Goal: Task Accomplishment & Management: Complete application form

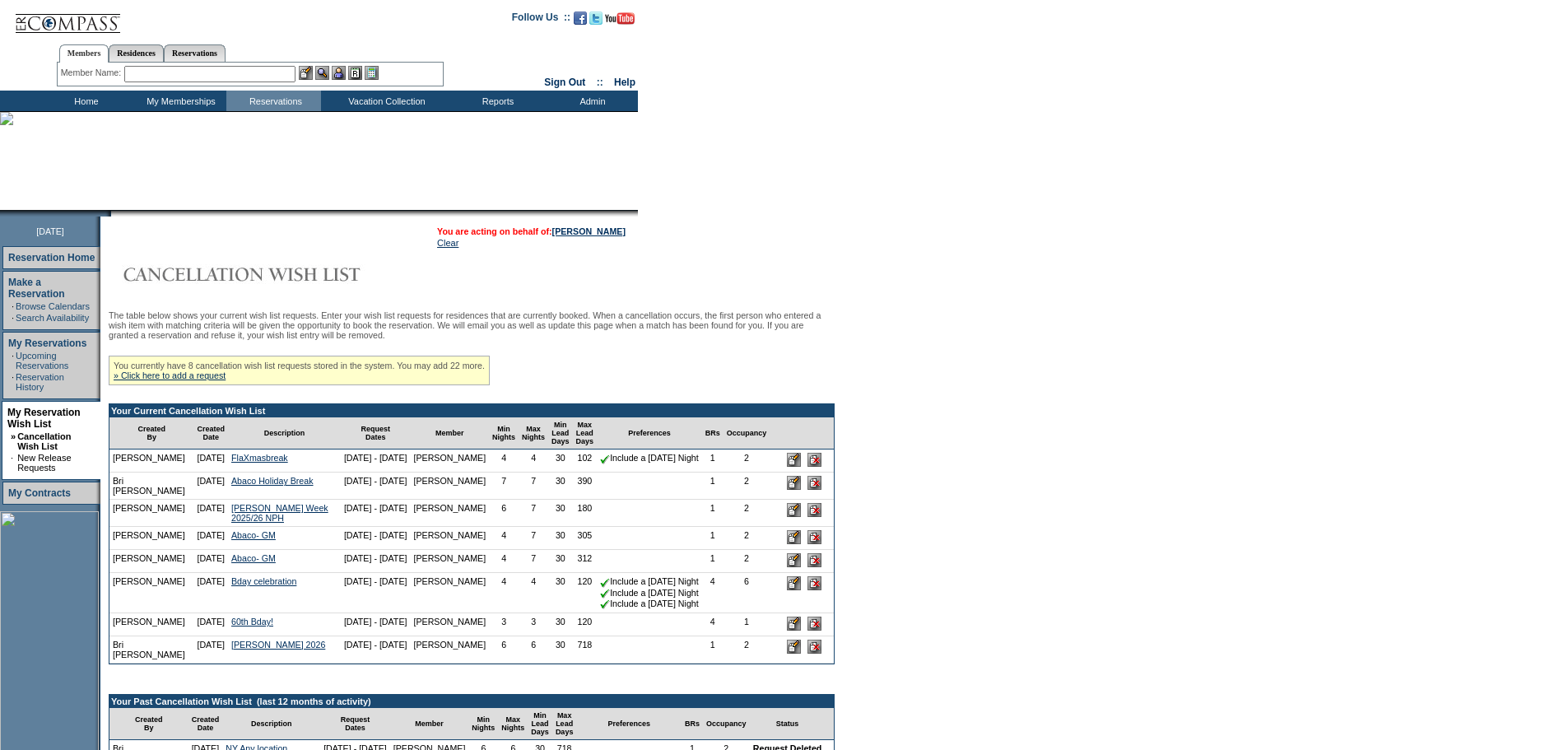
drag, startPoint x: 232, startPoint y: 384, endPoint x: 263, endPoint y: 391, distance: 31.8
click at [226, 381] on link "» Click here to add a request" at bounding box center [169, 375] width 112 height 10
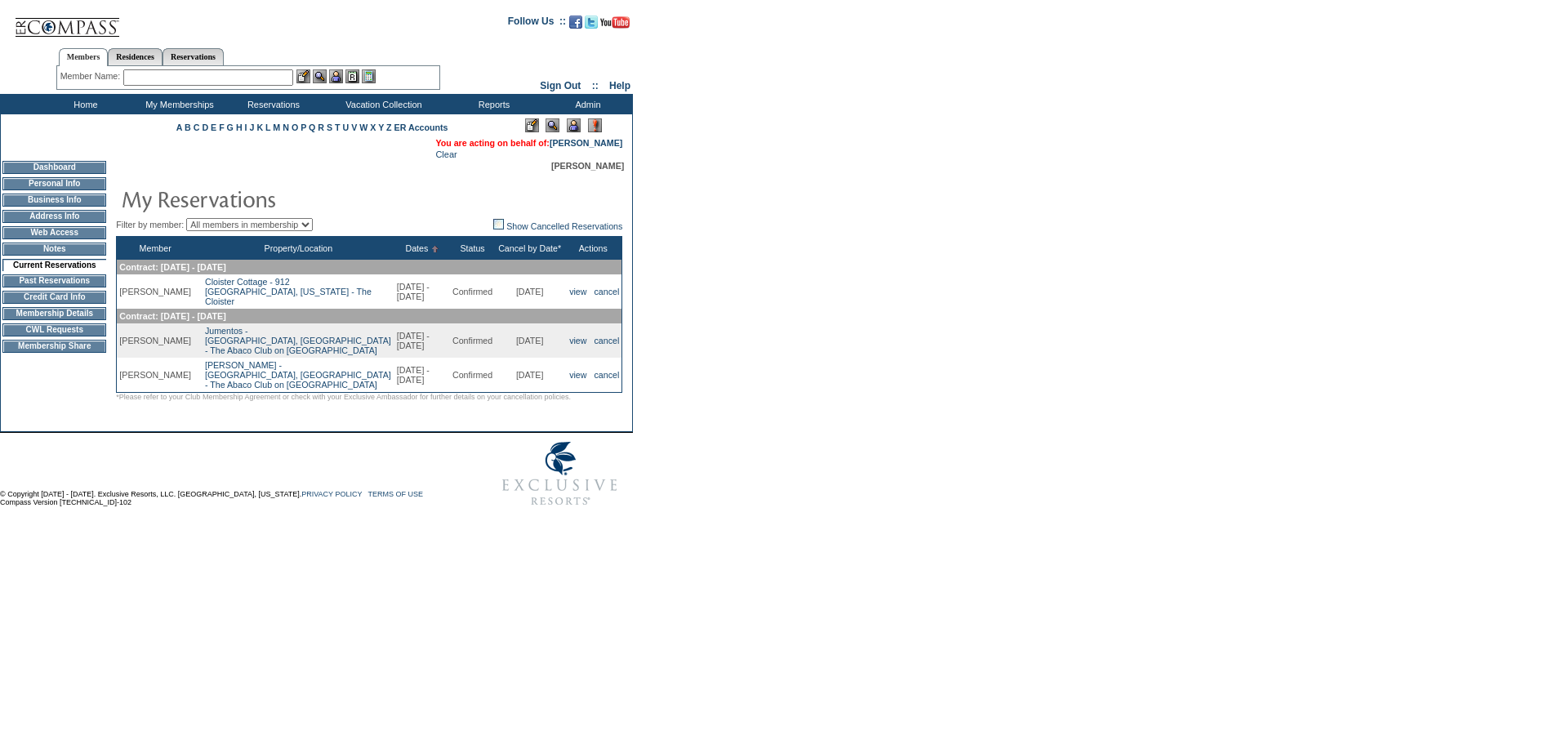
click at [885, 401] on form "Follow Us ::" at bounding box center [781, 258] width 1562 height 510
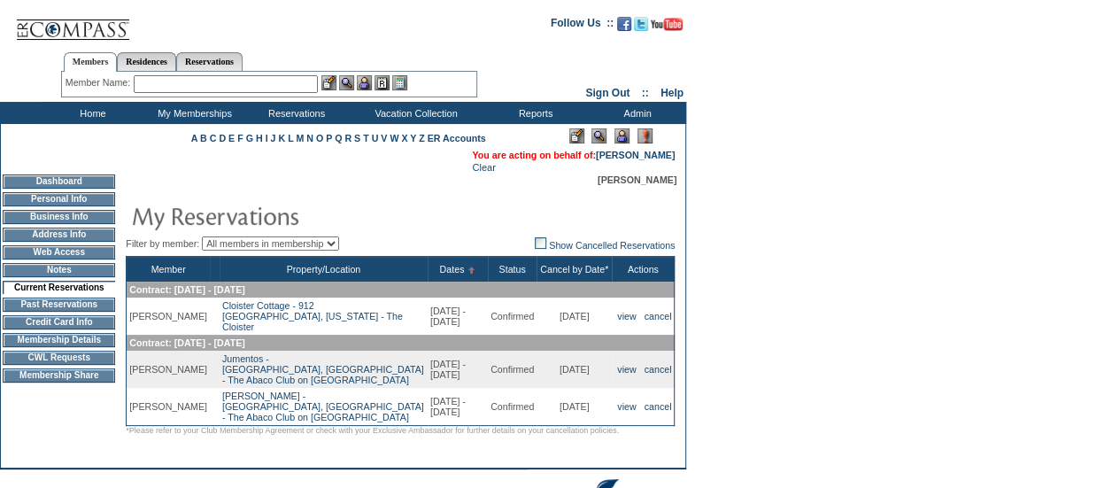
click at [228, 85] on input "text" at bounding box center [226, 84] width 184 height 18
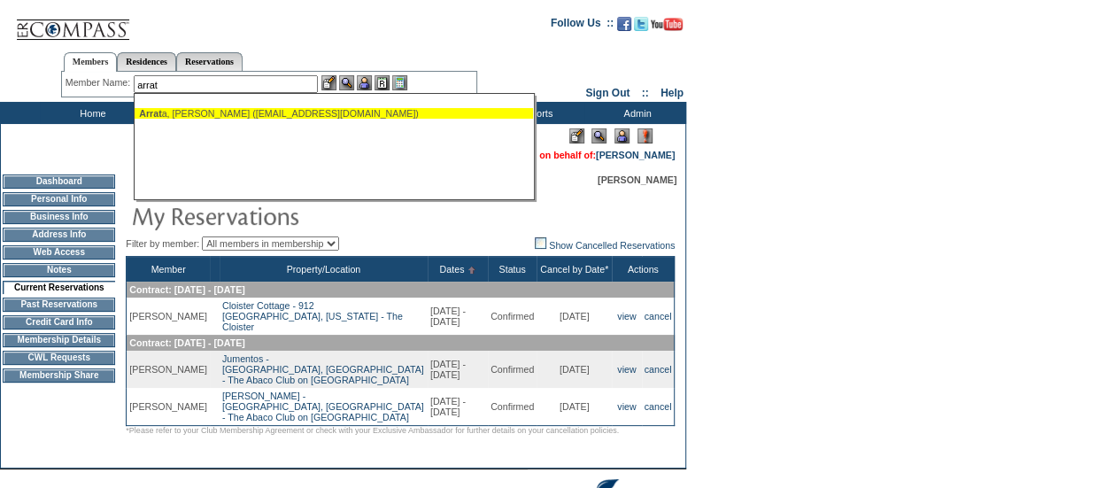
click at [210, 113] on div "Arrat a, Said (arratas@hotmail.com)" at bounding box center [333, 113] width 389 height 11
type input "Arrata, Said (arratas@hotmail.com)"
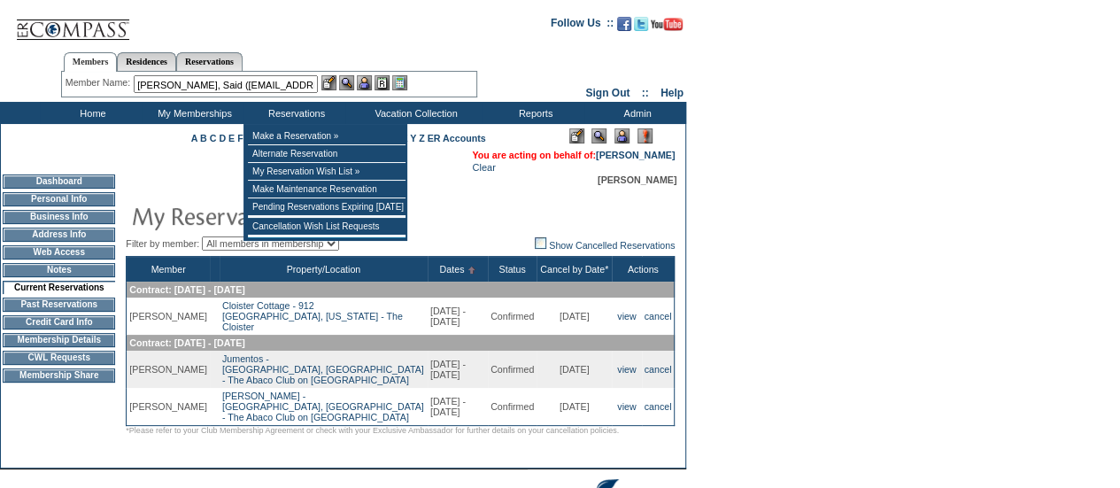
click at [368, 82] on img at bounding box center [364, 82] width 15 height 15
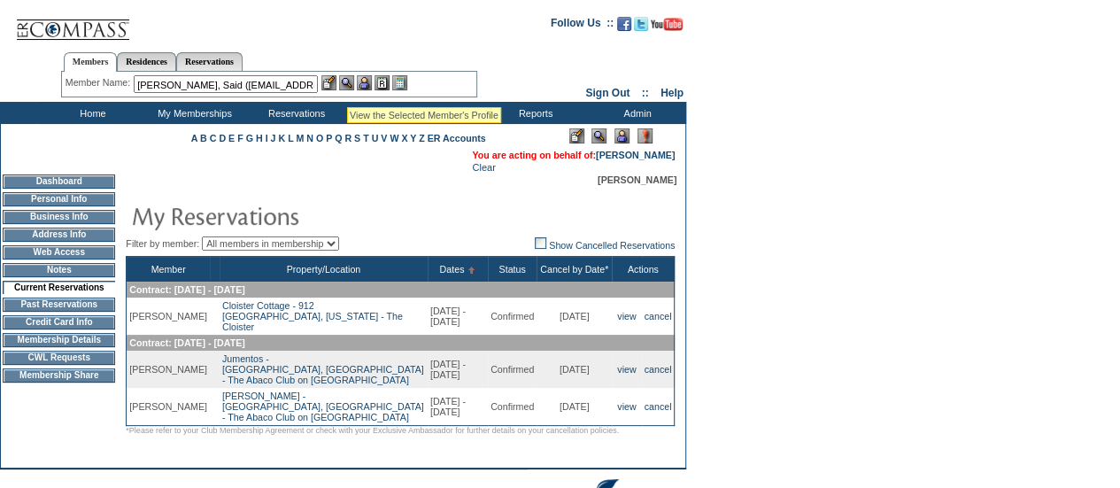
click at [348, 85] on img at bounding box center [346, 82] width 15 height 15
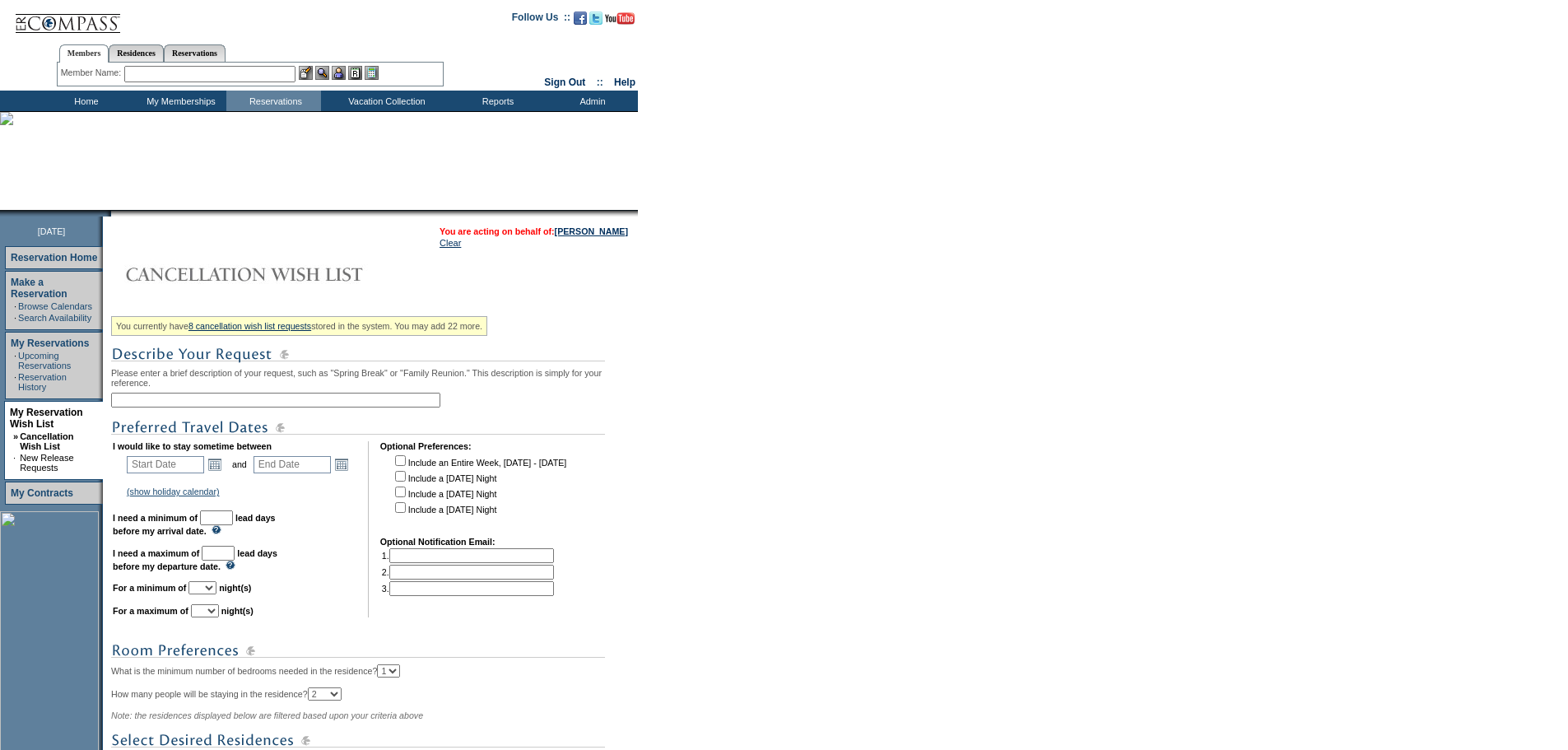
click at [226, 406] on input "text" at bounding box center [275, 400] width 329 height 15
type input "Abaco - WALKER 5/1"
click at [592, 383] on div "You currently have 8 cancellation wish list requests stored in the system. You …" at bounding box center [372, 594] width 523 height 566
click at [215, 474] on link "Open the calendar popup." at bounding box center [214, 463] width 18 height 18
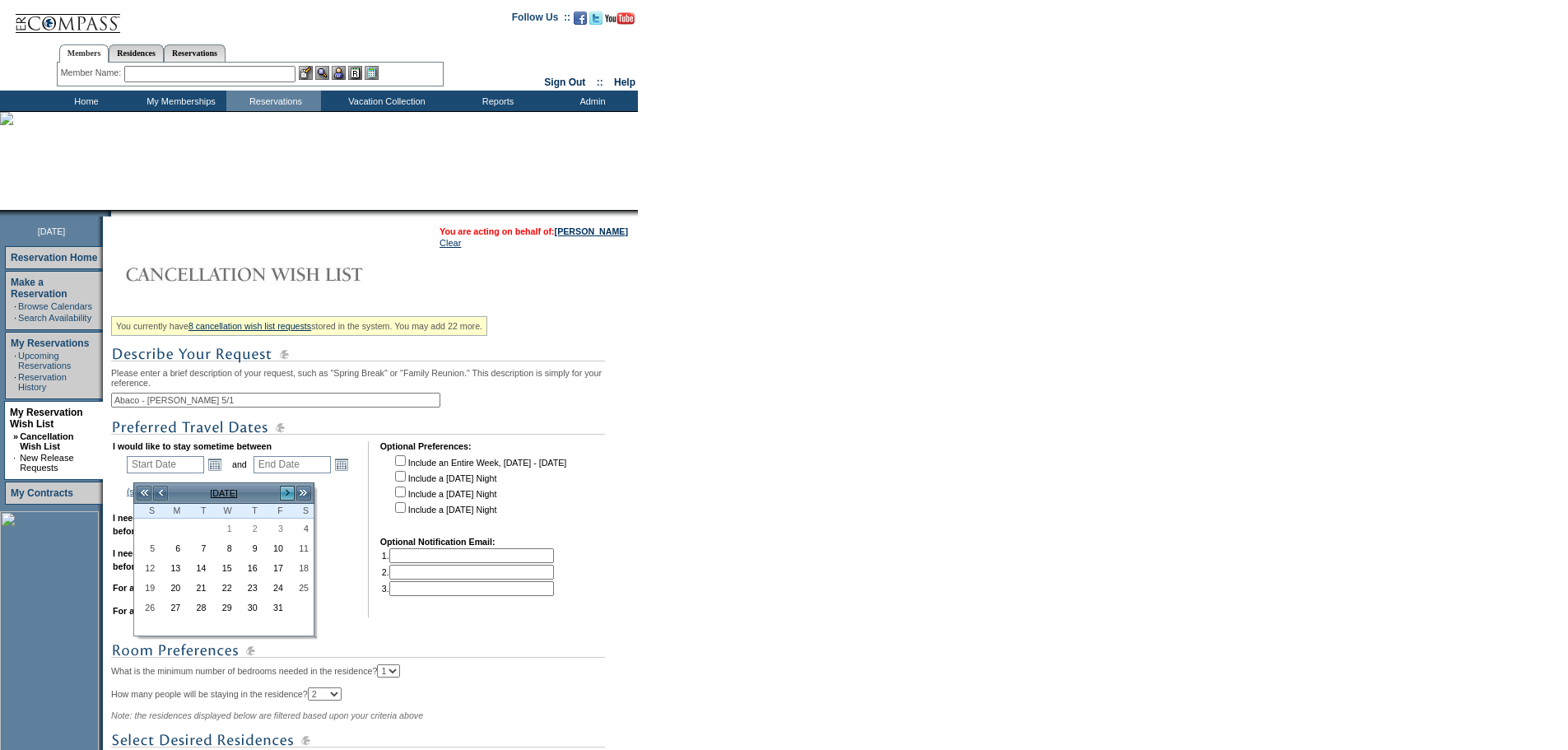
click at [285, 491] on link ">" at bounding box center [287, 493] width 17 height 17
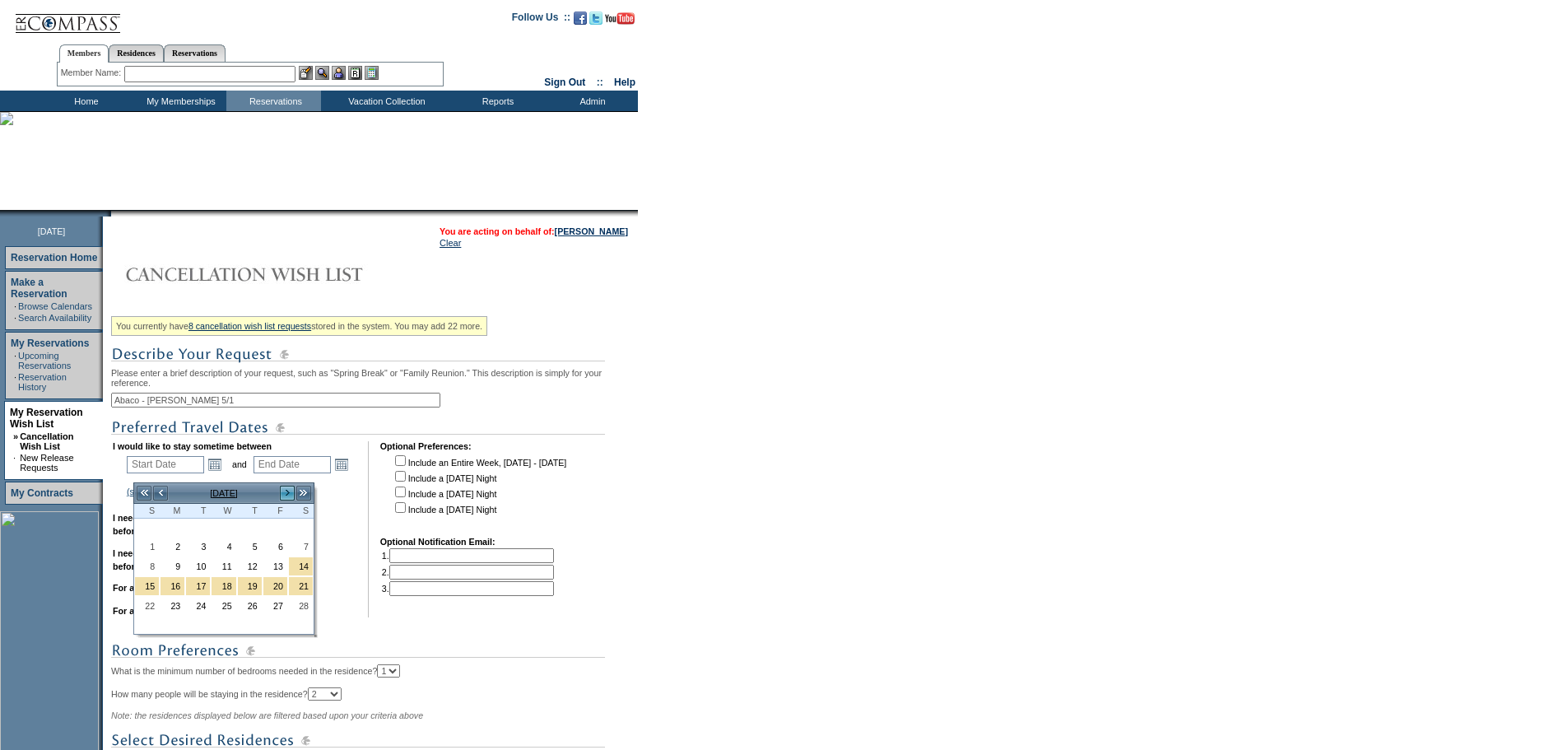
click at [285, 491] on link ">" at bounding box center [287, 493] width 17 height 17
click at [283, 531] on link "1" at bounding box center [275, 528] width 24 height 18
type input "2026-05-01"
type input "2026-05-02"
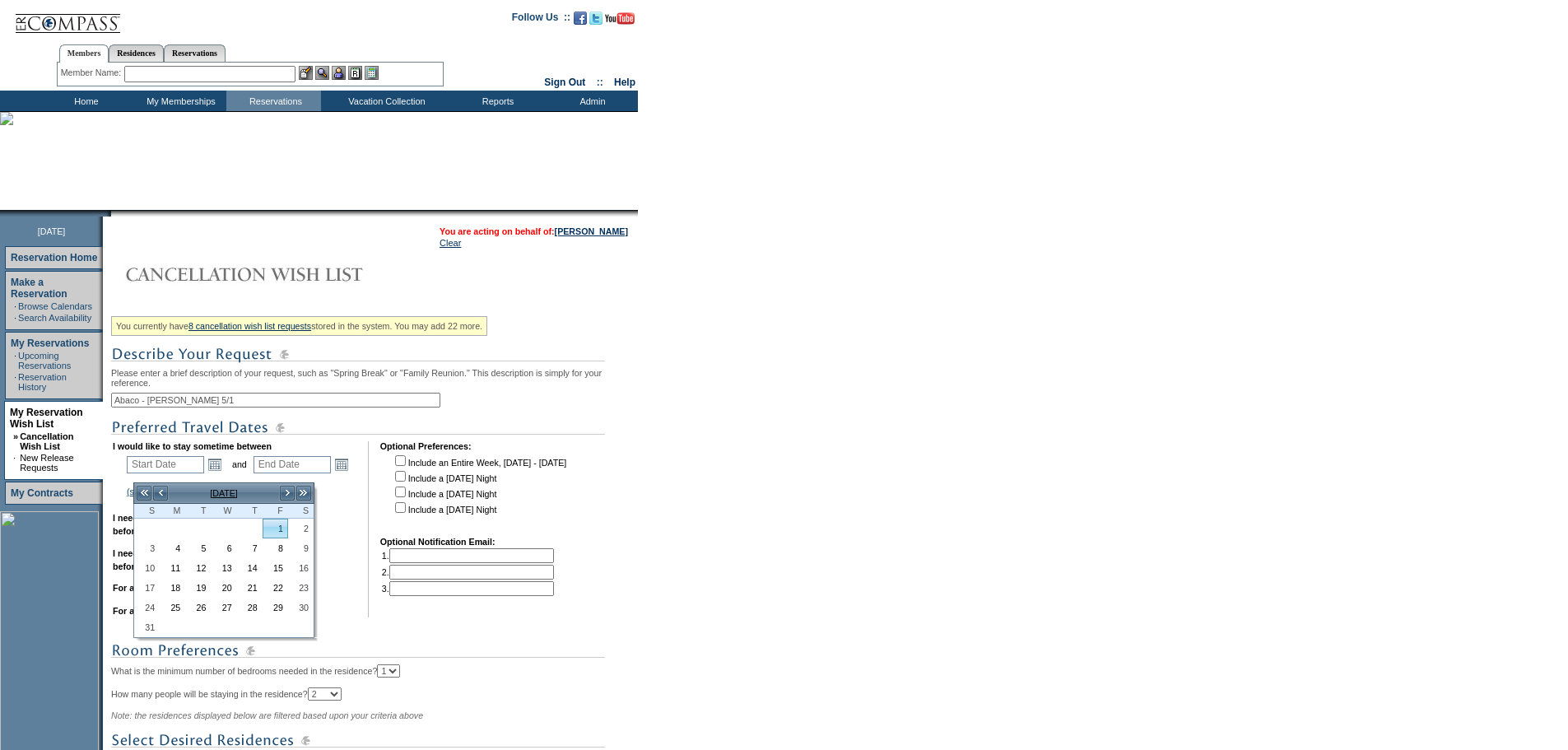
type input "5/1/2026"
type input "5/2/2026"
type input "214"
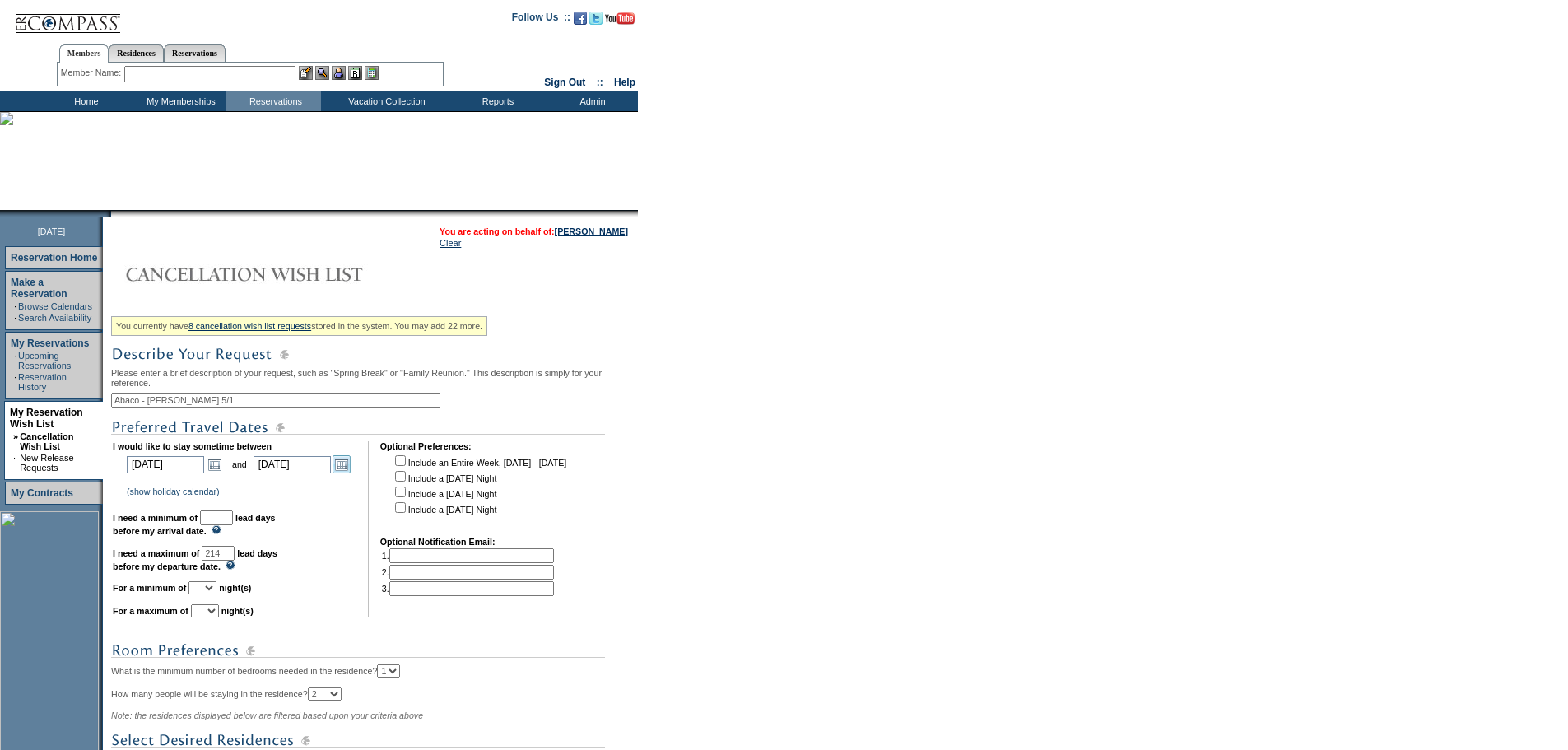
click at [347, 474] on link "Open the calendar popup." at bounding box center [341, 463] width 18 height 18
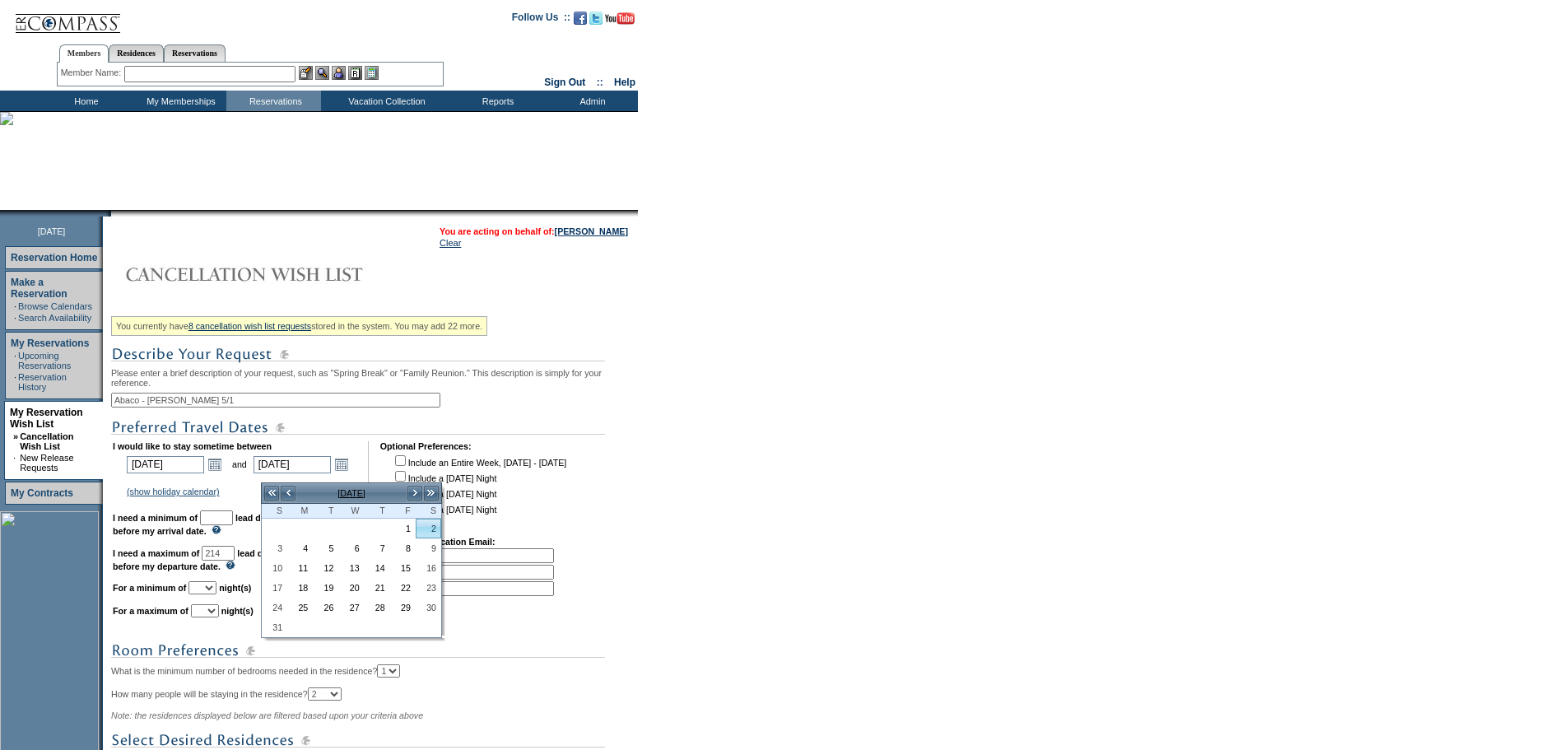
click at [428, 523] on link "2" at bounding box center [429, 528] width 24 height 18
click at [251, 499] on td "(show holiday calendar) 2025 Thanksgiving: November 23, 2025 - November 30, 202…" at bounding box center [240, 491] width 231 height 15
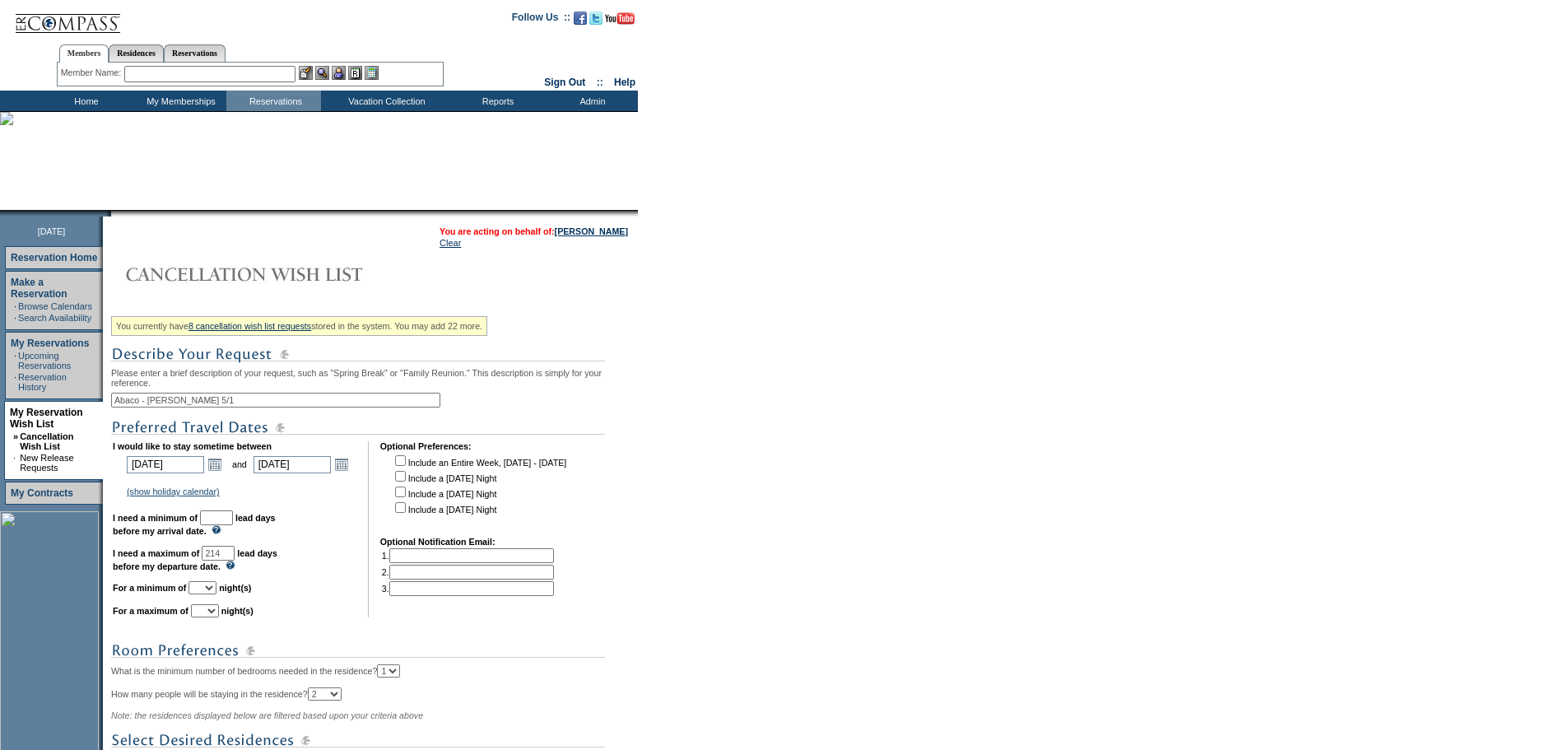
click at [233, 526] on input "text" at bounding box center [216, 518] width 33 height 15
type input "30"
click at [312, 540] on td "I would like to stay sometime between 2026-05-01 5/1/2026 Open the calendar pop…" at bounding box center [234, 529] width 244 height 176
click at [217, 595] on select "1 2 3 4 5 6 7 8 9 10 11 12 13 14" at bounding box center [203, 588] width 28 height 13
select select "1"
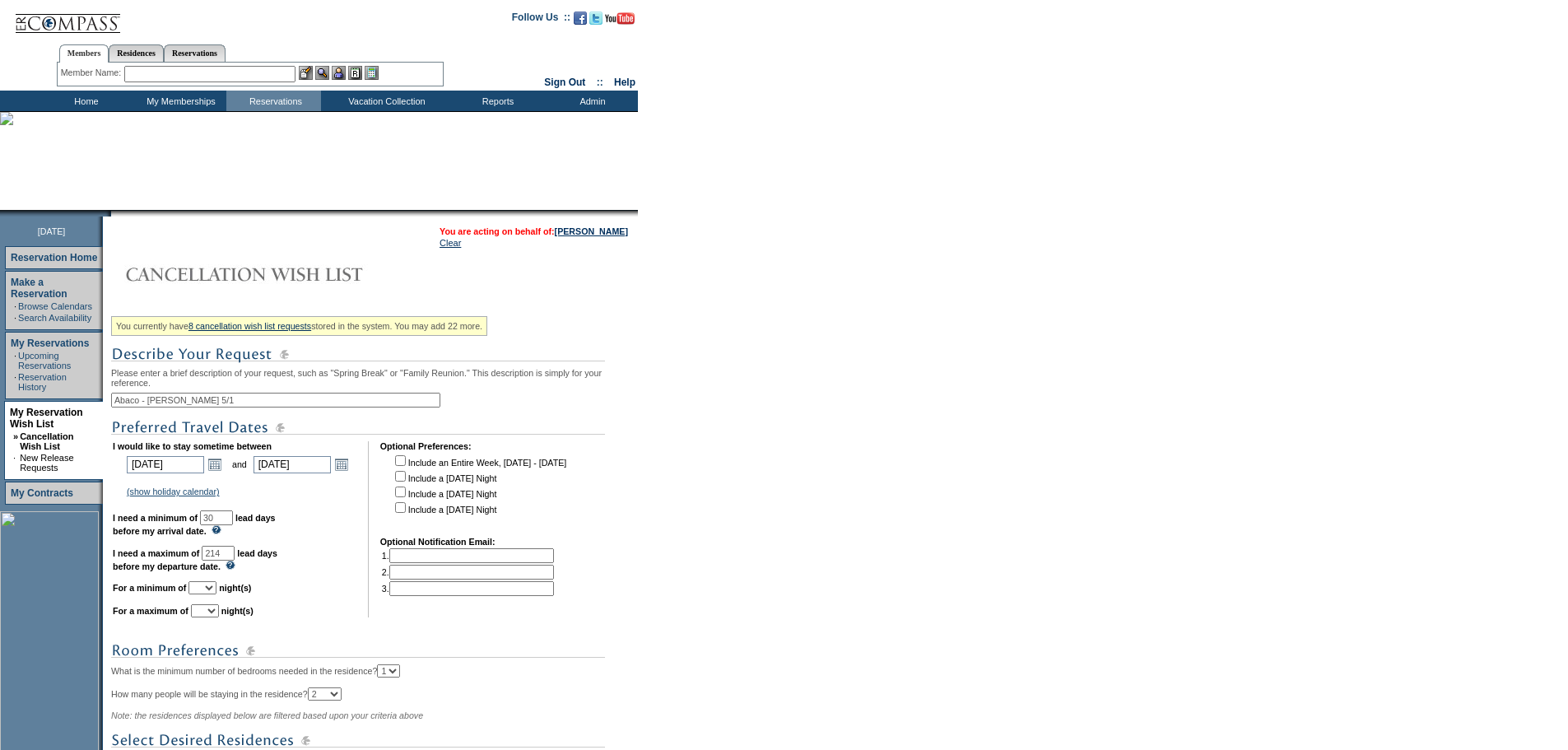
click at [209, 595] on select "1 2 3 4 5 6 7 8 9 10 11 12 13 14" at bounding box center [203, 588] width 28 height 13
click at [219, 618] on select "1 2 3 4 5 6 7 8 9 10 11 12 13 14" at bounding box center [205, 611] width 28 height 13
select select "1"
click at [211, 618] on select "1 2 3 4 5 6 7 8 9 10 11 12 13 14" at bounding box center [205, 611] width 28 height 13
drag, startPoint x: 359, startPoint y: 515, endPoint x: 364, endPoint y: 534, distance: 19.6
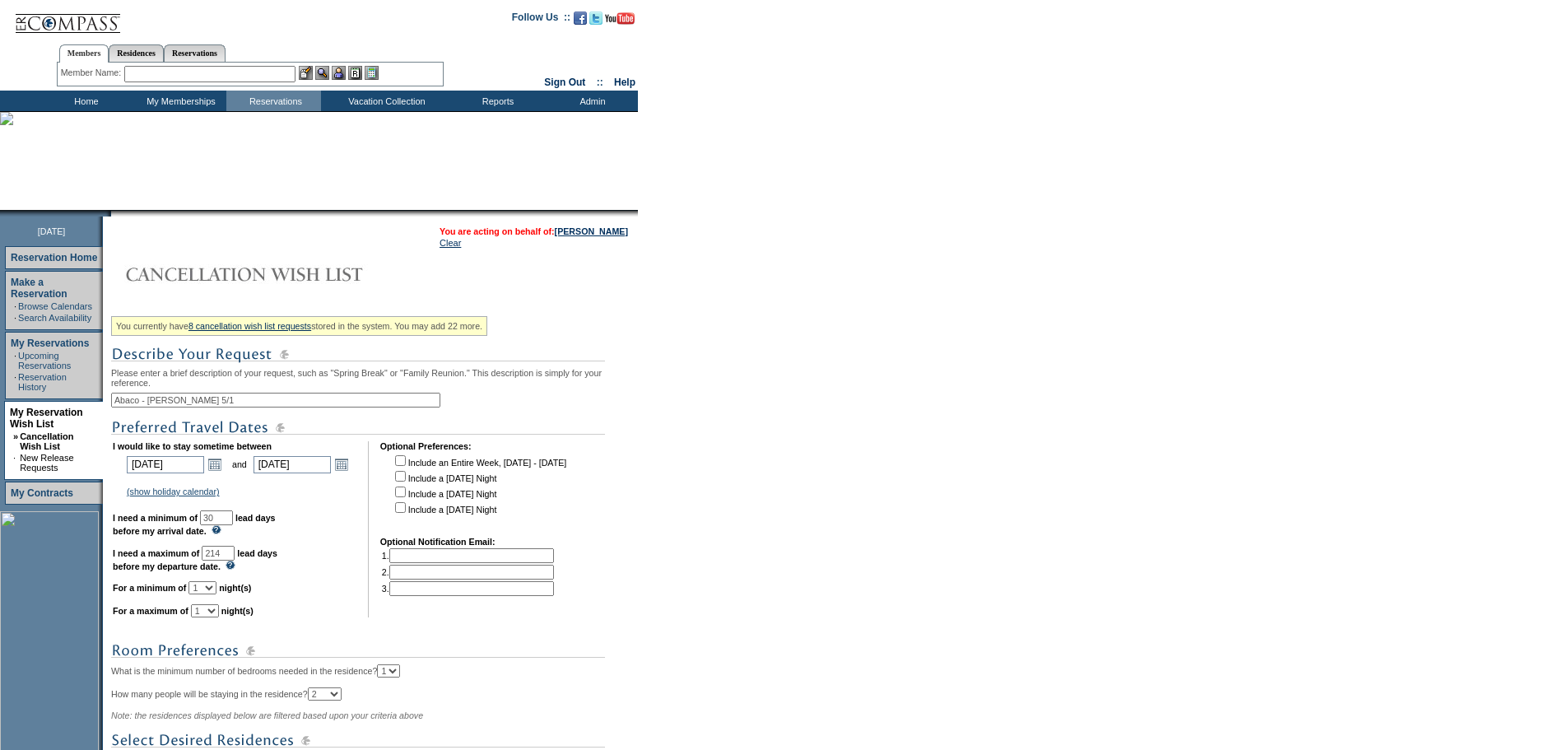
click at [356, 515] on td "I would like to stay sometime between 2026-05-01 5/1/2026 Open the calendar pop…" at bounding box center [234, 529] width 244 height 176
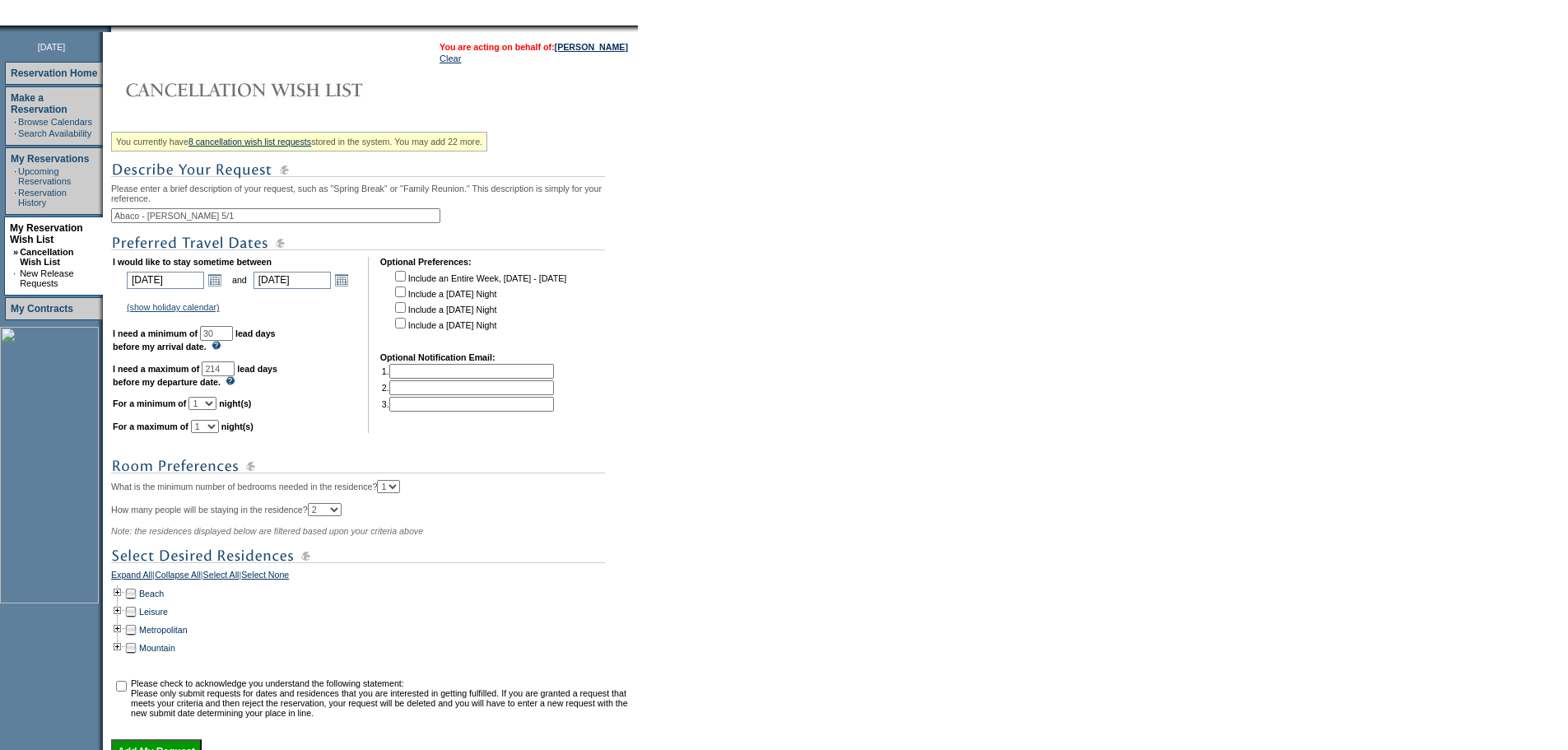
scroll to position [355, 0]
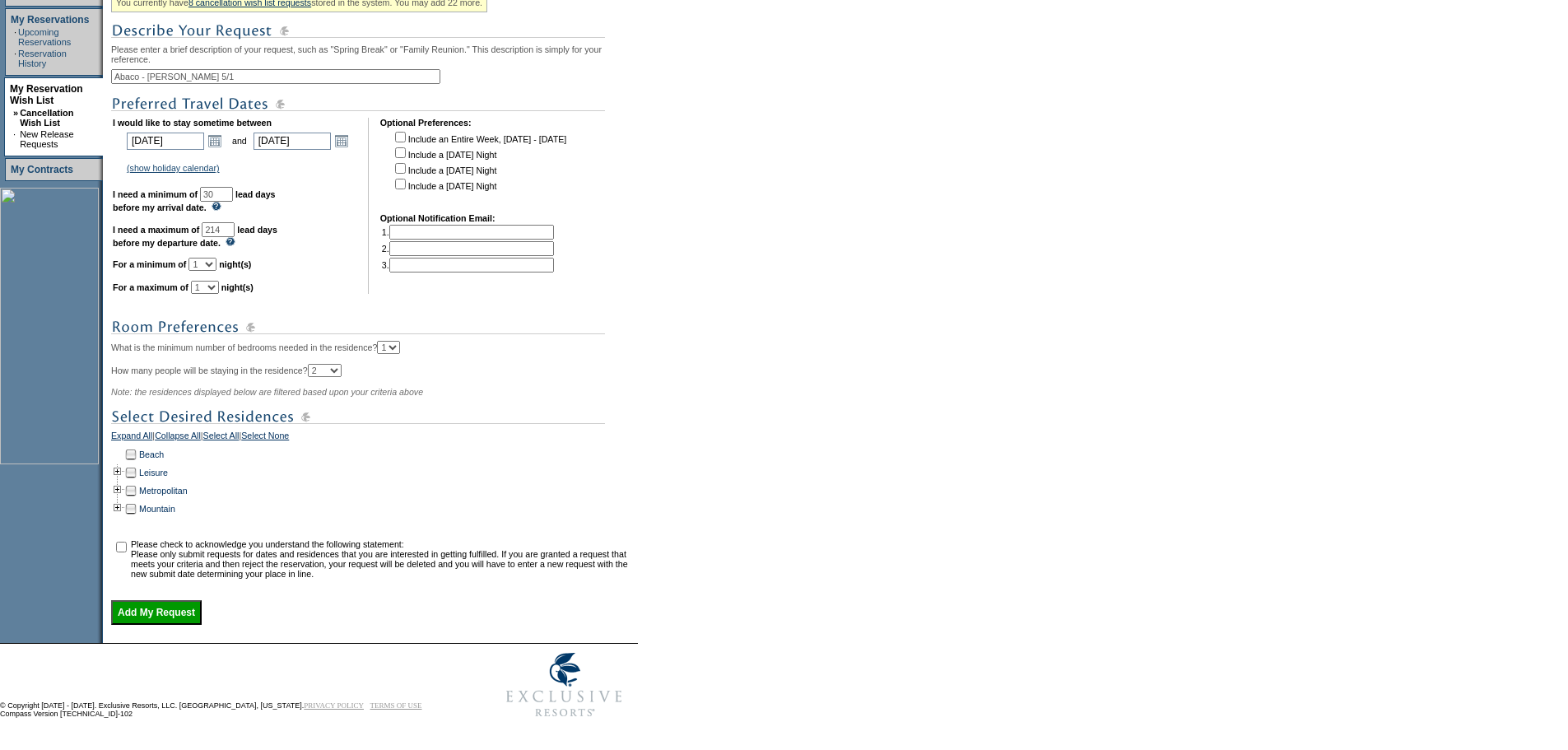
click at [125, 446] on td at bounding box center [117, 454] width 13 height 18
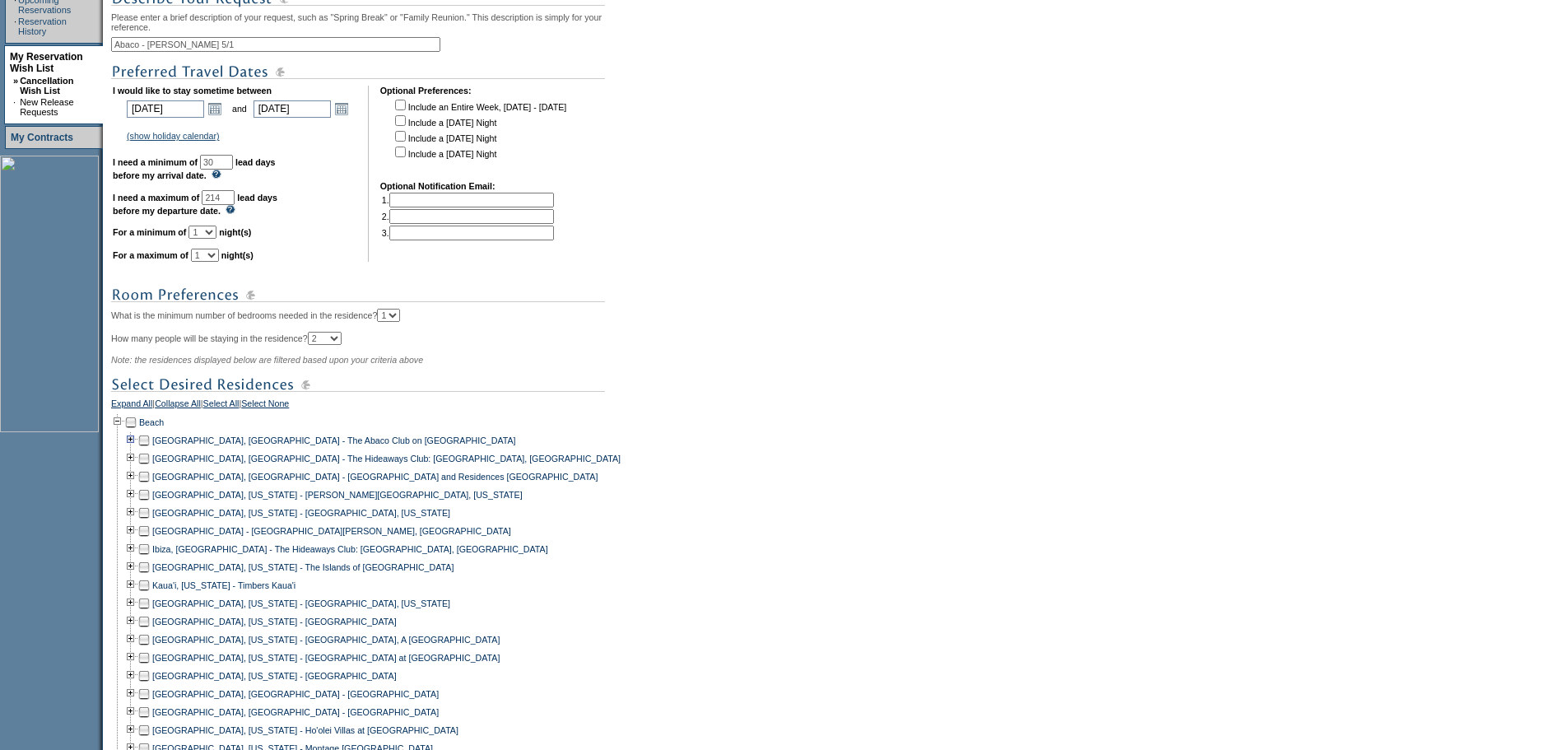
click at [138, 449] on td at bounding box center [131, 440] width 13 height 18
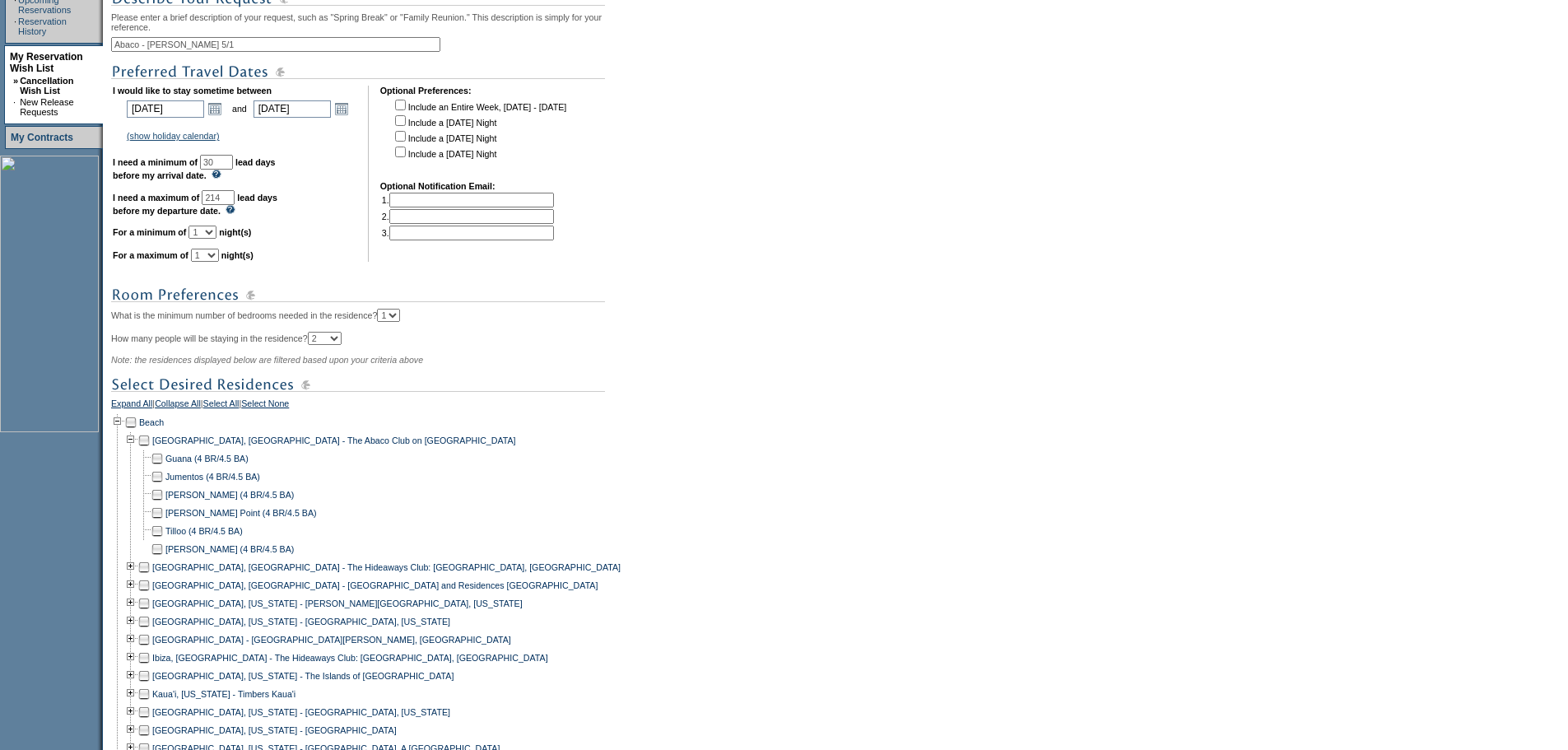
click at [164, 558] on td at bounding box center [157, 549] width 13 height 18
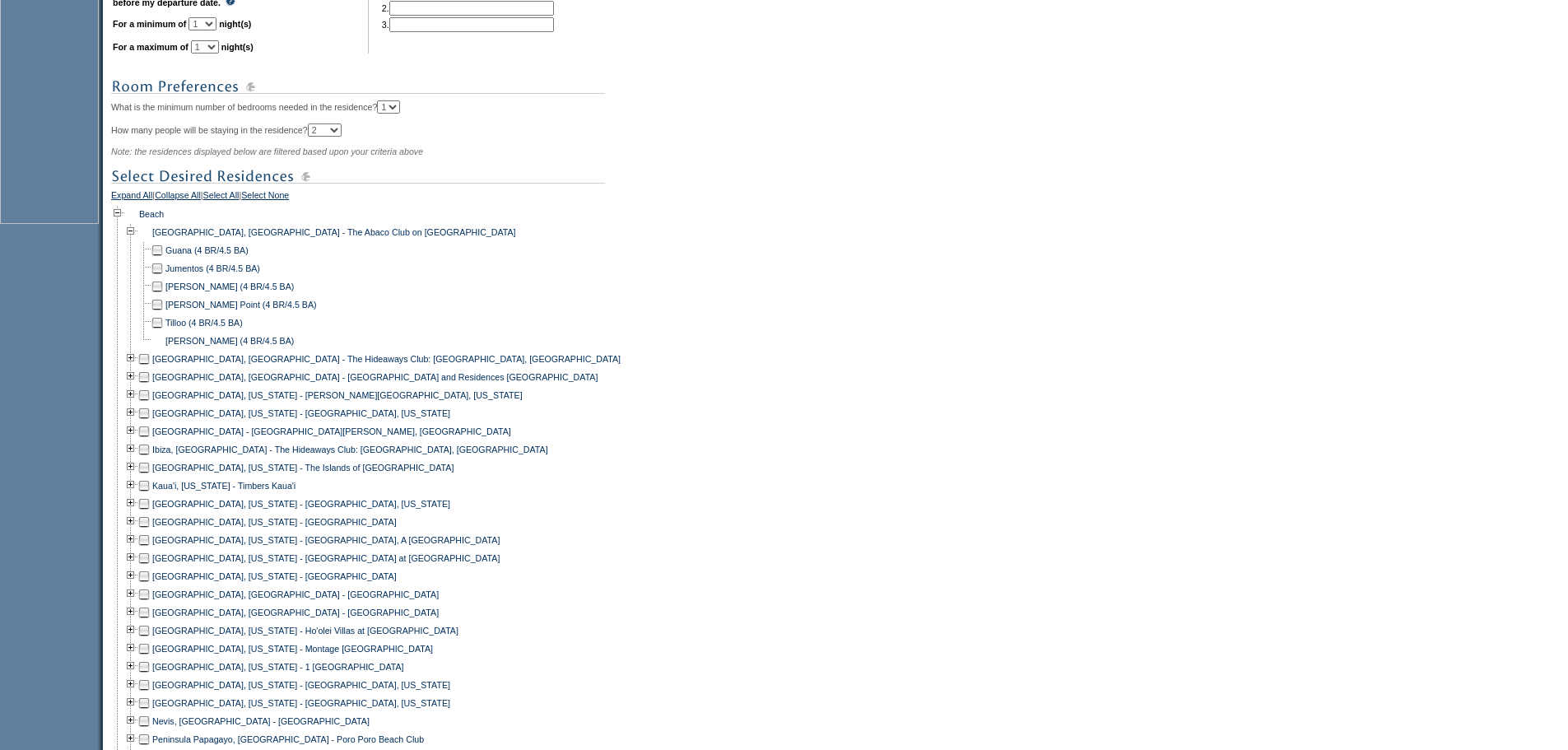
scroll to position [990, 0]
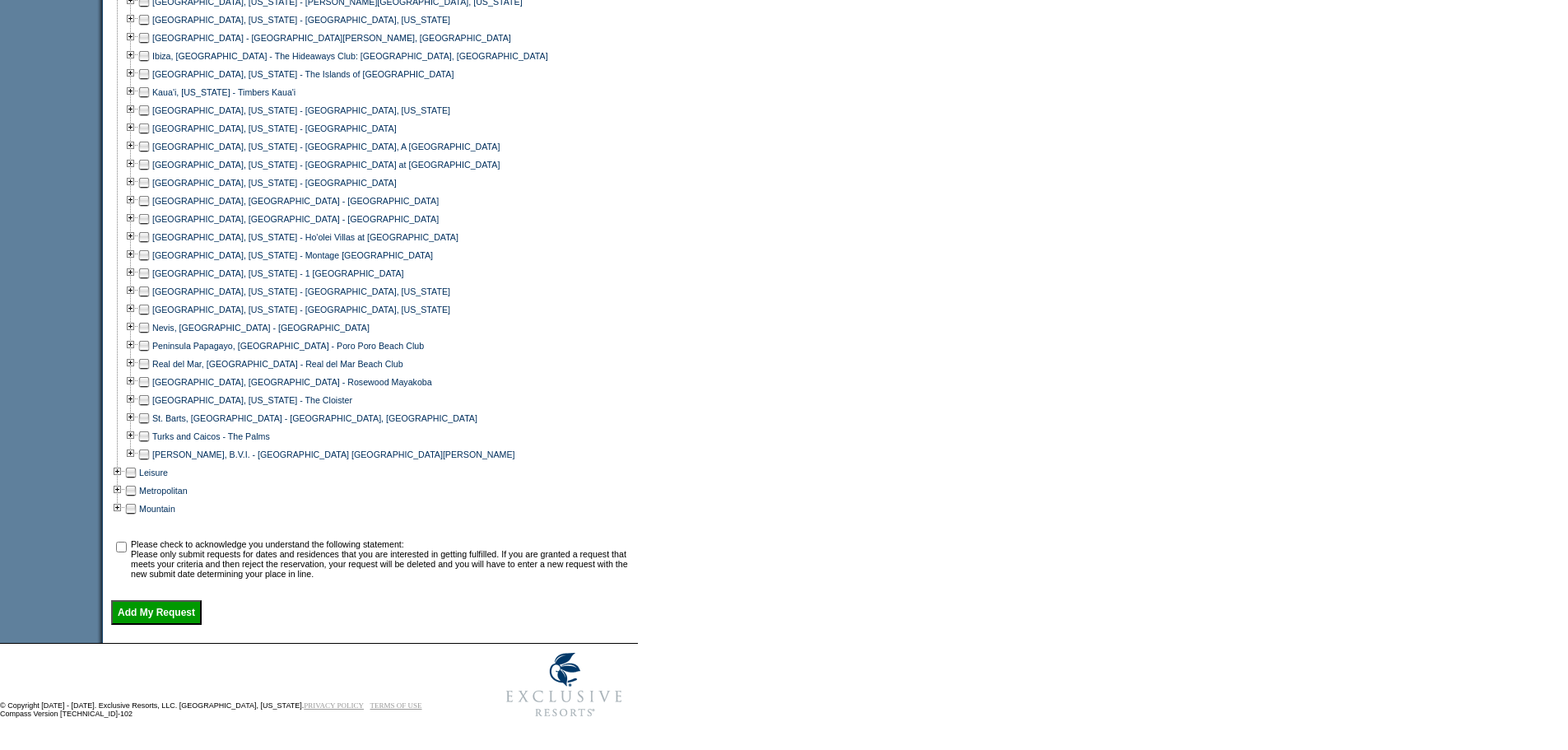
drag, startPoint x: 130, startPoint y: 538, endPoint x: 154, endPoint y: 589, distance: 56.4
click at [126, 542] on input "checkbox" at bounding box center [122, 547] width 11 height 11
checkbox input "true"
click at [159, 609] on input "Add My Request" at bounding box center [155, 612] width 90 height 25
